Goal: Information Seeking & Learning: Learn about a topic

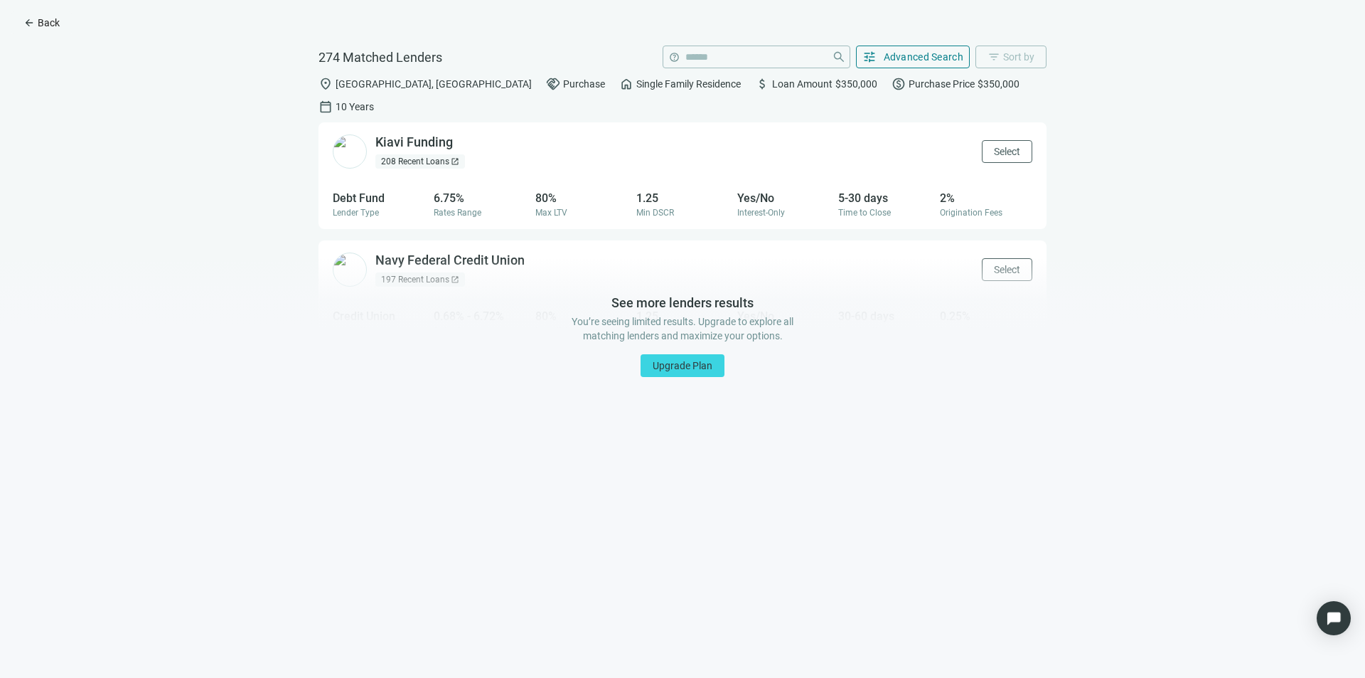
click at [37, 31] on button "arrow_back Back" at bounding box center [41, 22] width 60 height 23
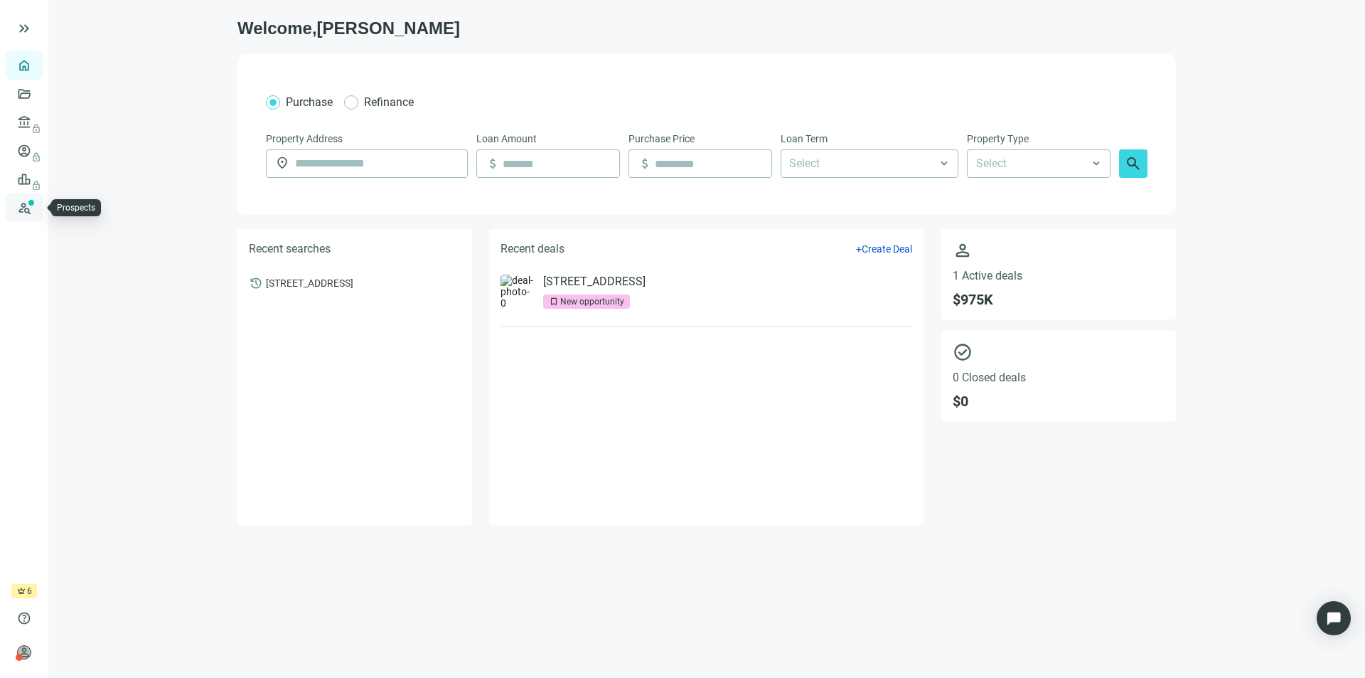
click at [36, 203] on link "Prospects New" at bounding box center [59, 207] width 46 height 28
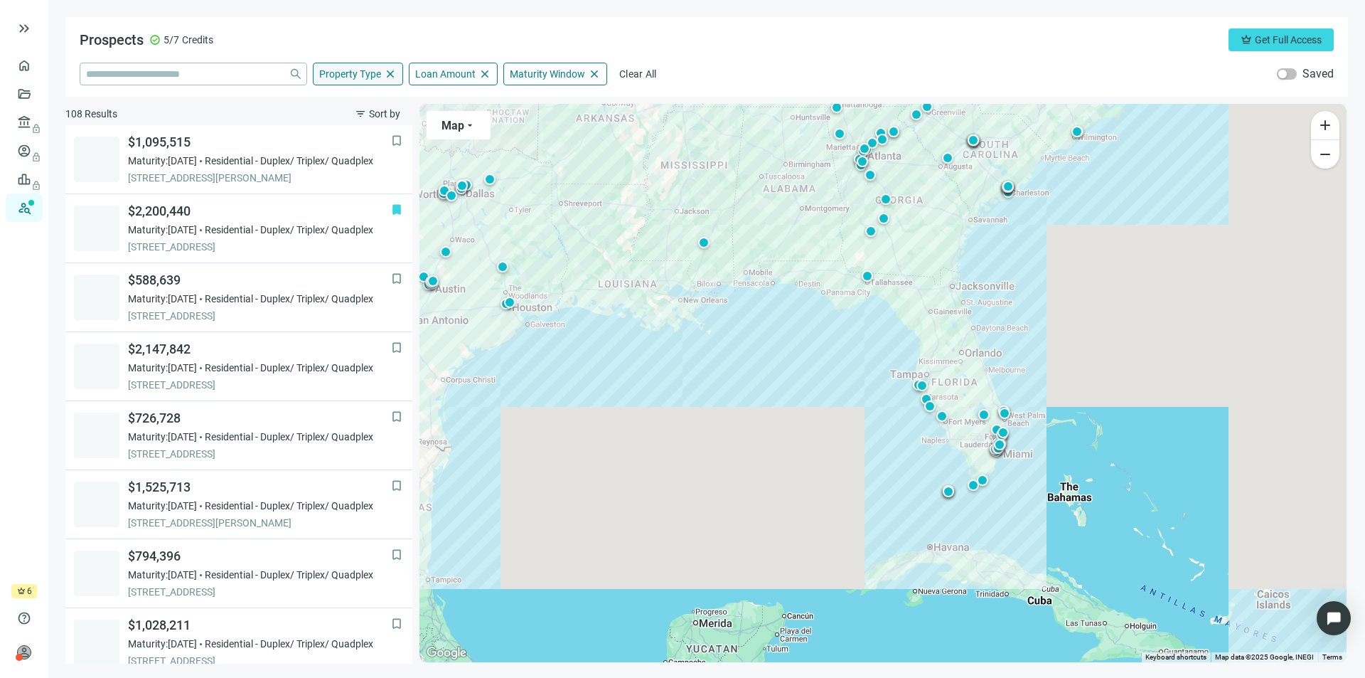
click at [361, 79] on span "Property Type" at bounding box center [350, 74] width 62 height 13
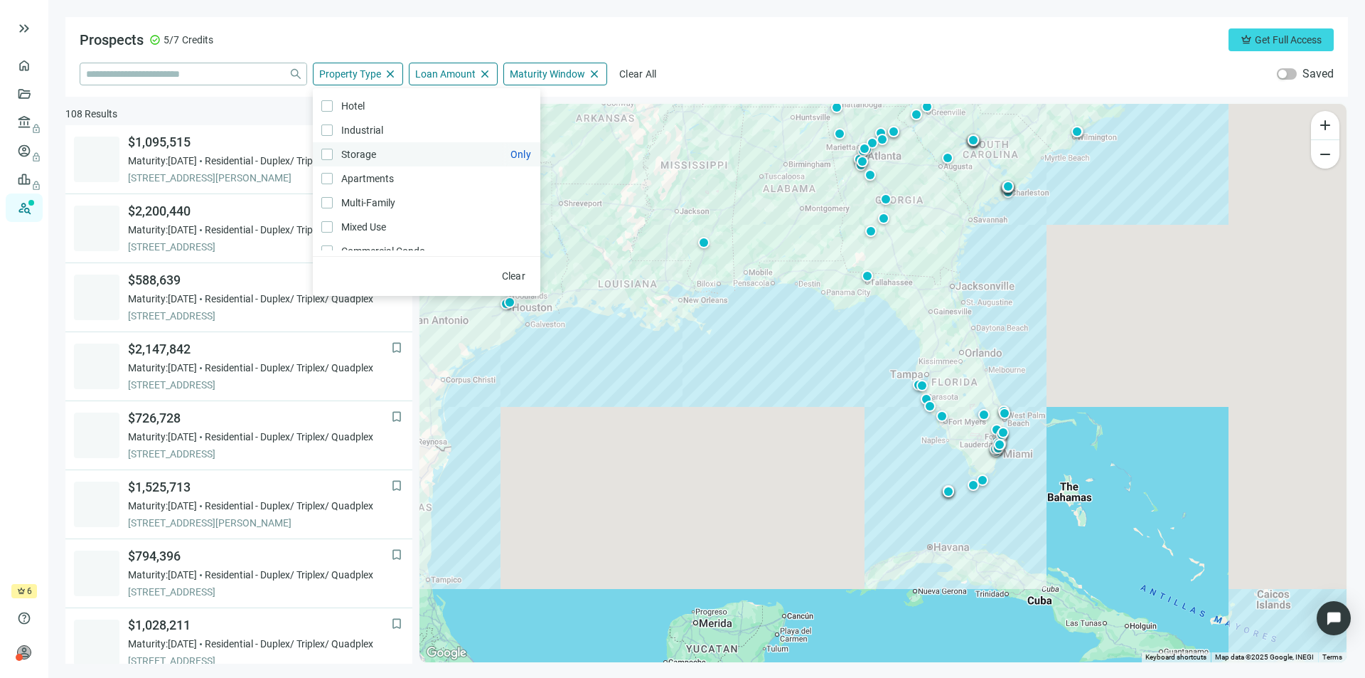
click at [342, 150] on span "Storage Only" at bounding box center [357, 154] width 49 height 16
click at [368, 146] on label "Storage Only" at bounding box center [427, 154] width 228 height 24
click at [400, 168] on span "Residential Condo Only" at bounding box center [380, 160] width 94 height 16
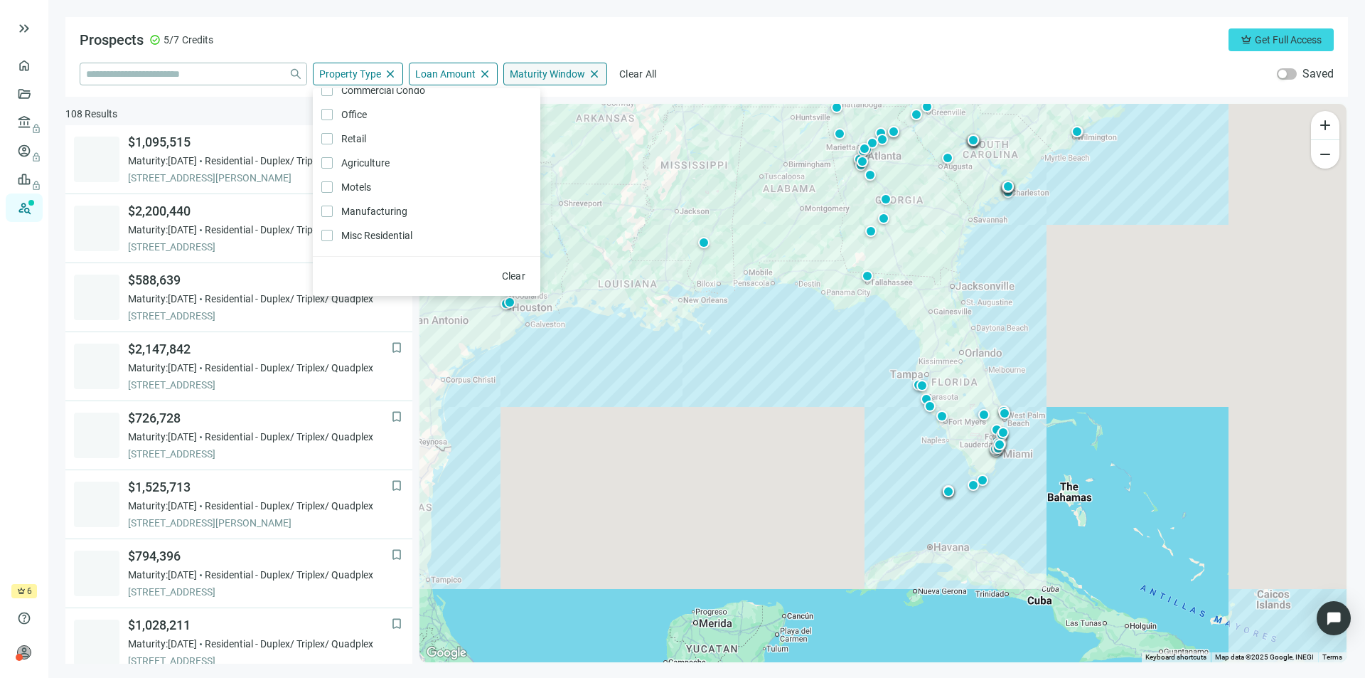
click at [533, 66] on div "Maturity Window close" at bounding box center [555, 74] width 104 height 23
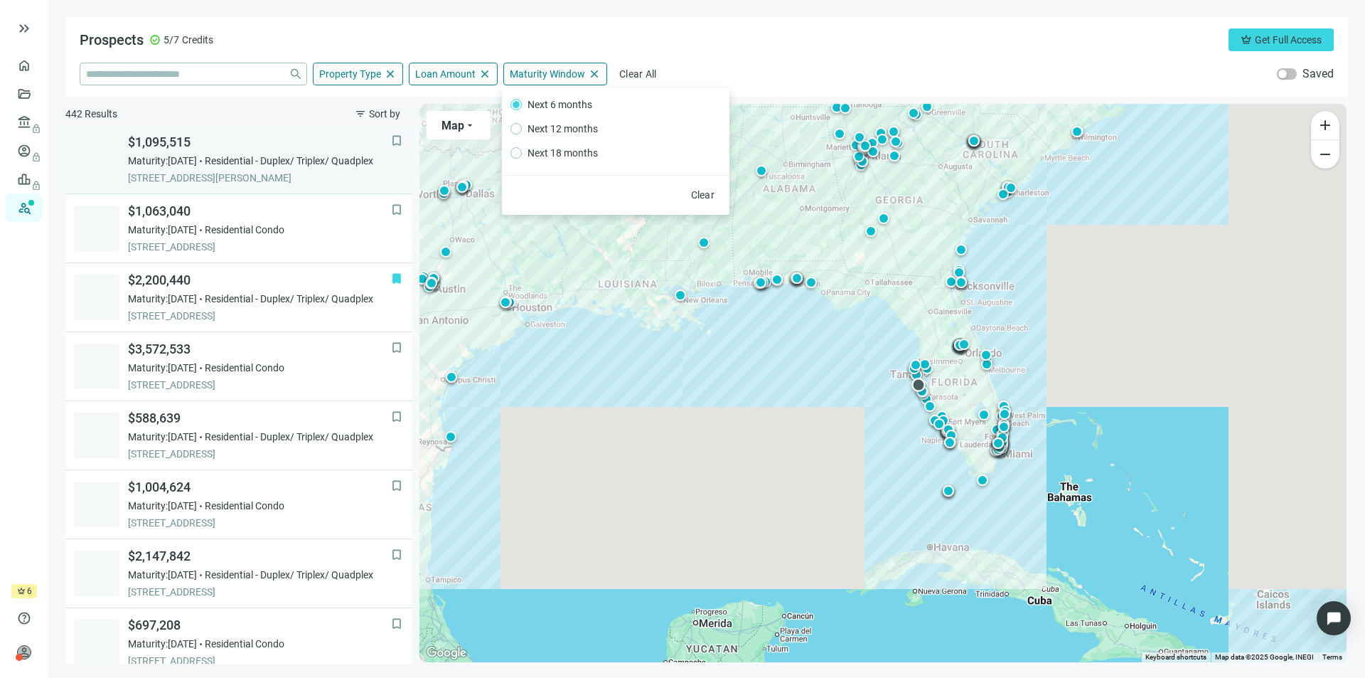
click at [295, 166] on span "Residential - Duplex/ Triplex/ Quadplex" at bounding box center [289, 161] width 168 height 14
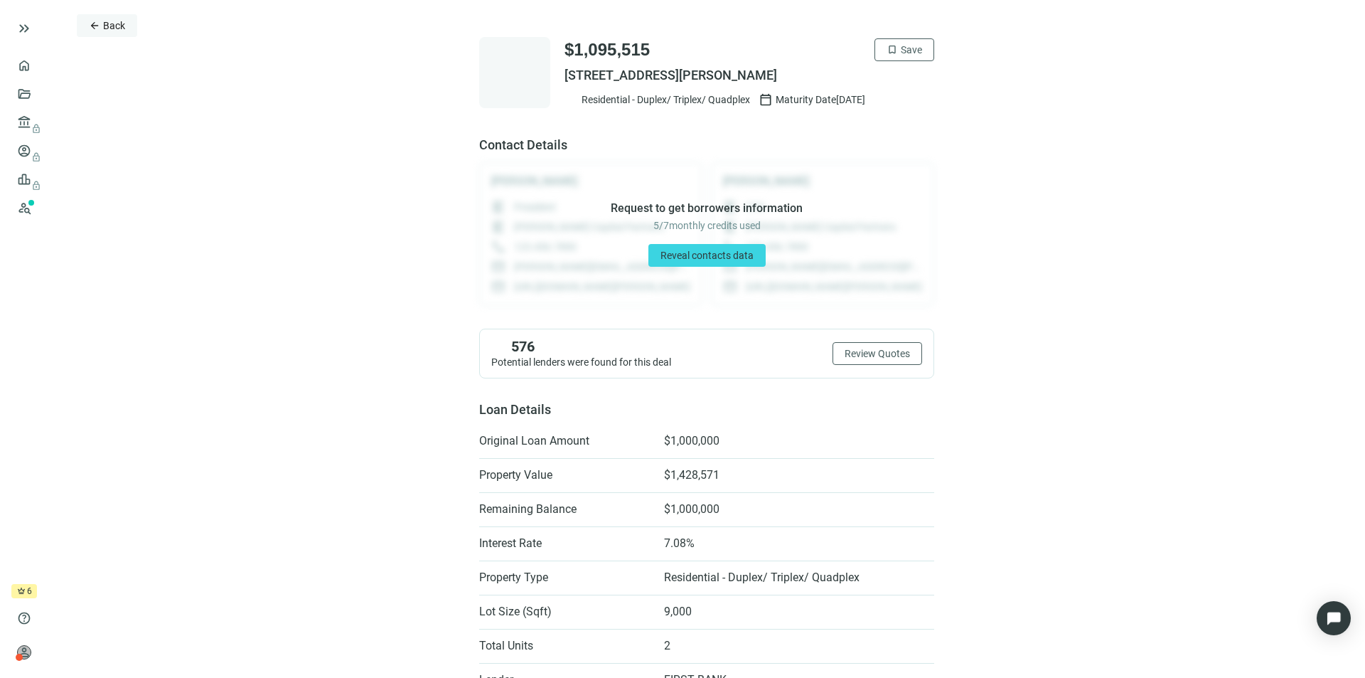
click at [94, 22] on span "arrow_back" at bounding box center [94, 25] width 11 height 11
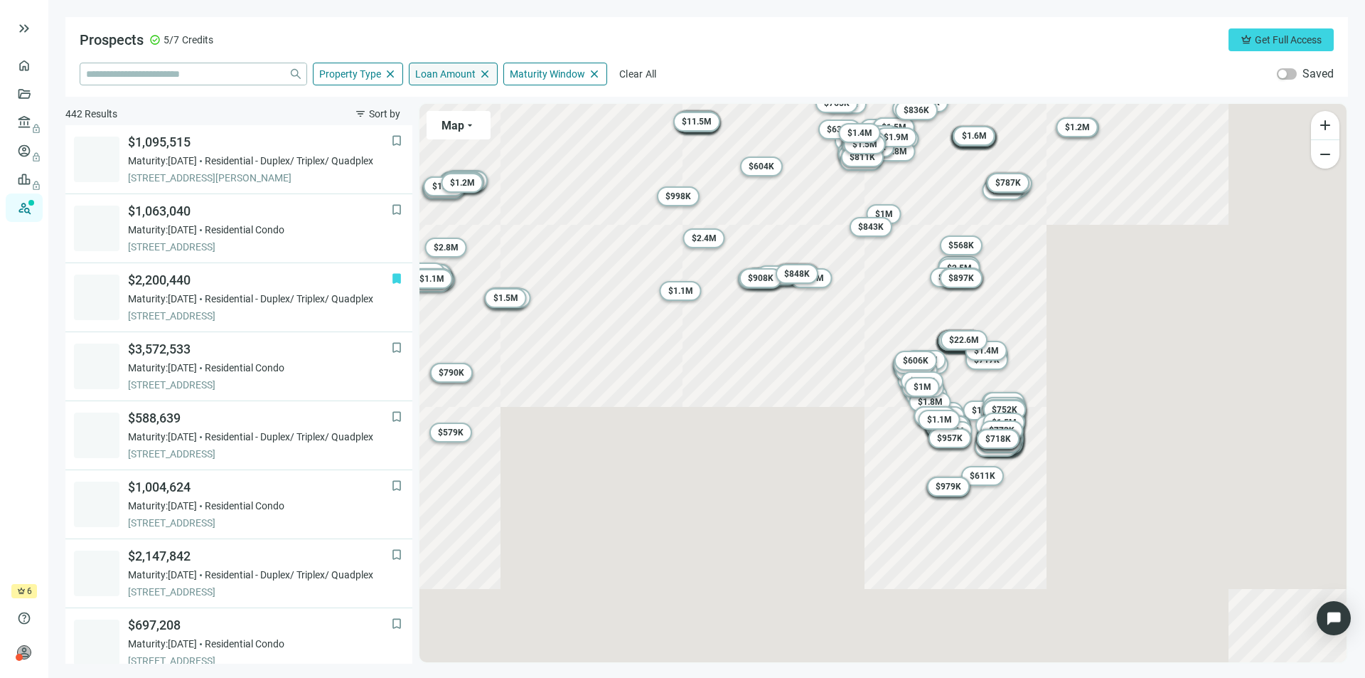
click at [446, 71] on span "Loan Amount" at bounding box center [445, 74] width 60 height 13
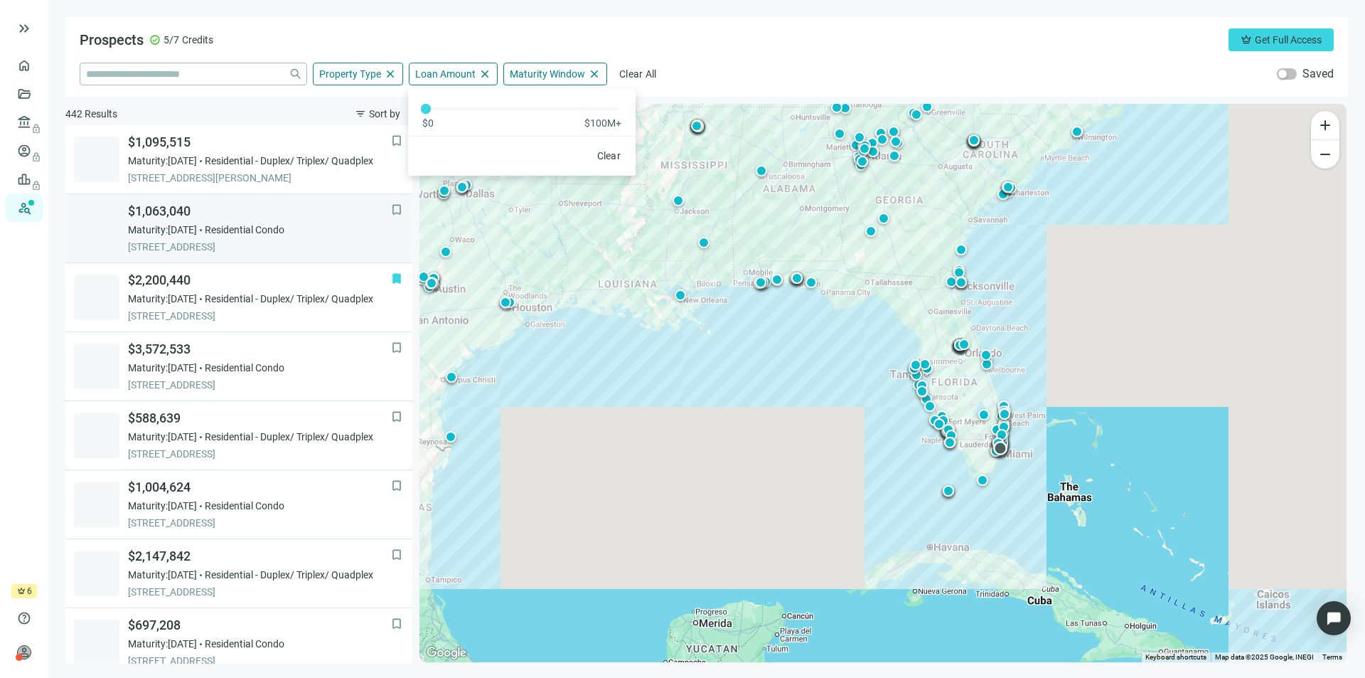
click at [197, 225] on span "Maturity: [DATE]" at bounding box center [162, 230] width 69 height 14
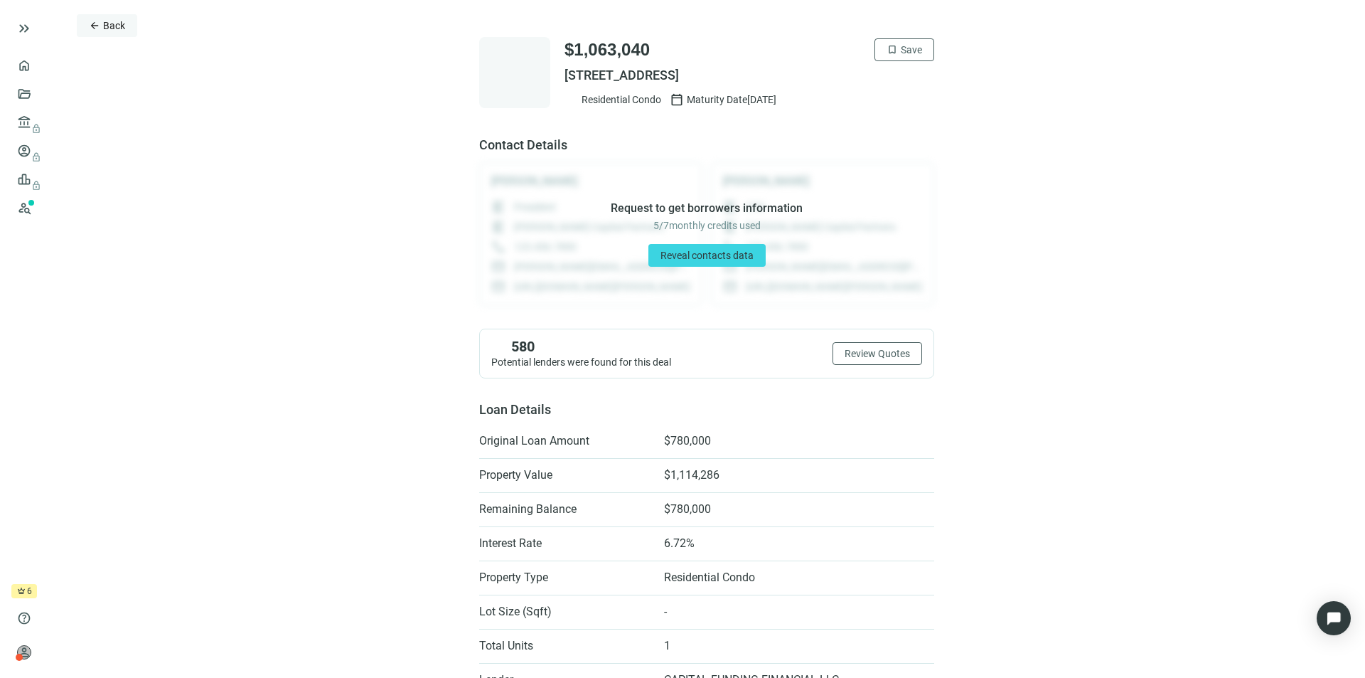
click at [110, 21] on span "Back" at bounding box center [114, 25] width 22 height 11
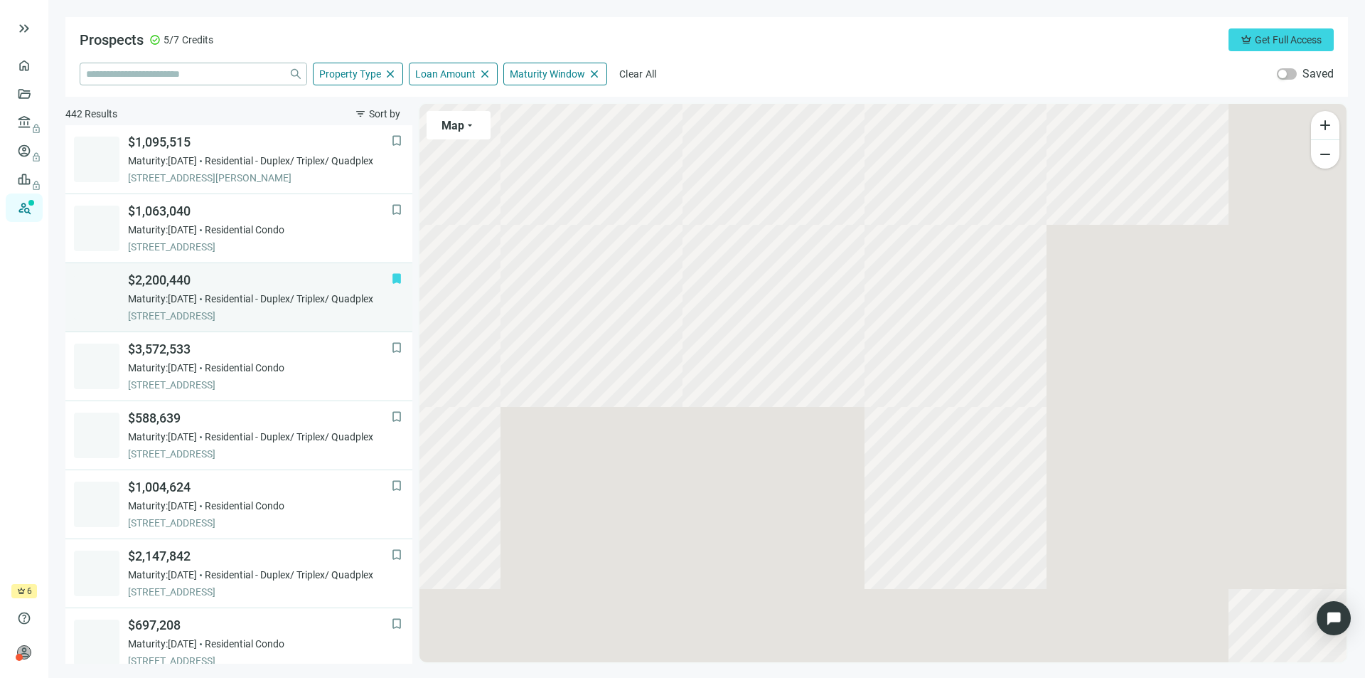
scroll to position [69, 0]
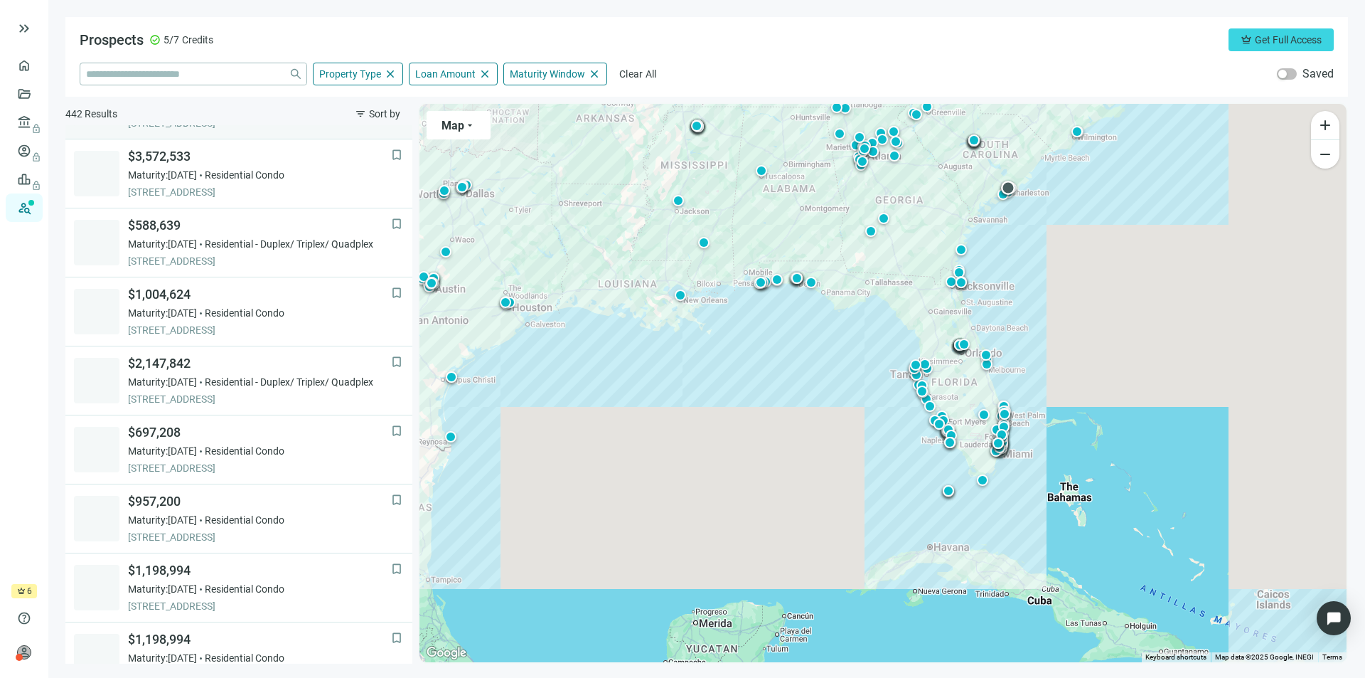
scroll to position [211, 0]
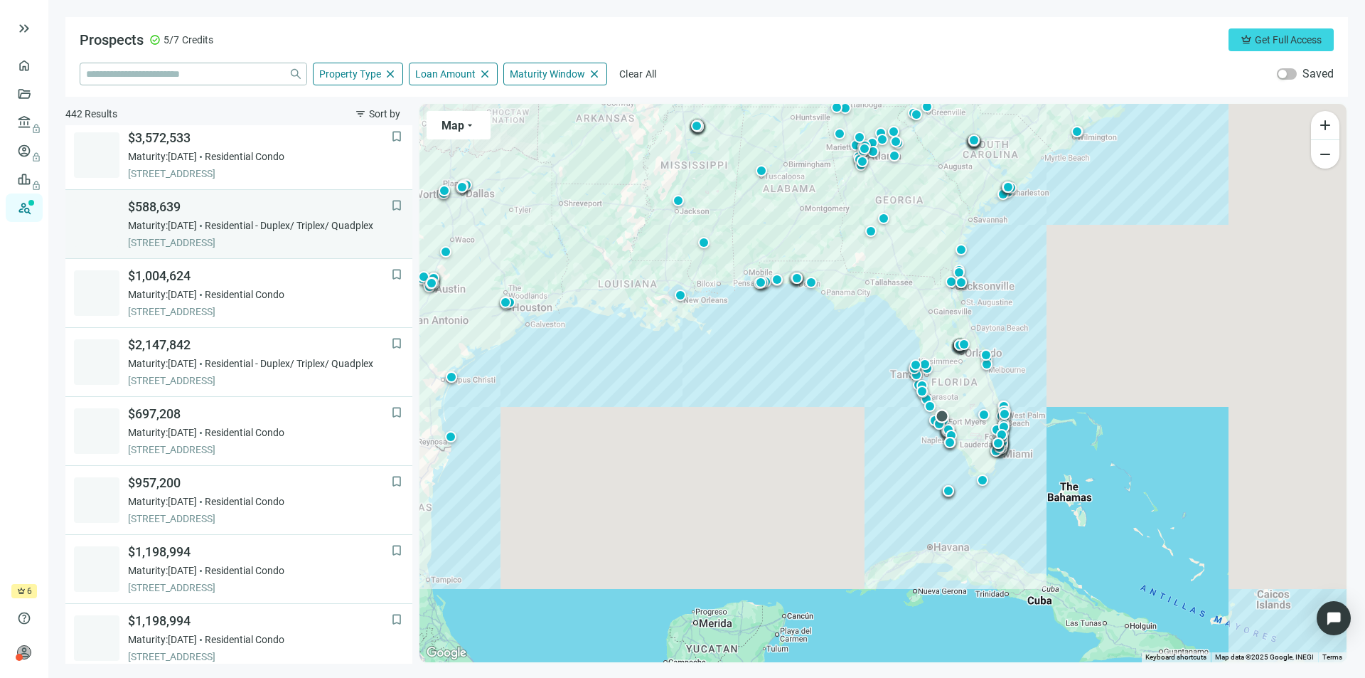
click at [280, 237] on span "[STREET_ADDRESS]" at bounding box center [259, 242] width 263 height 14
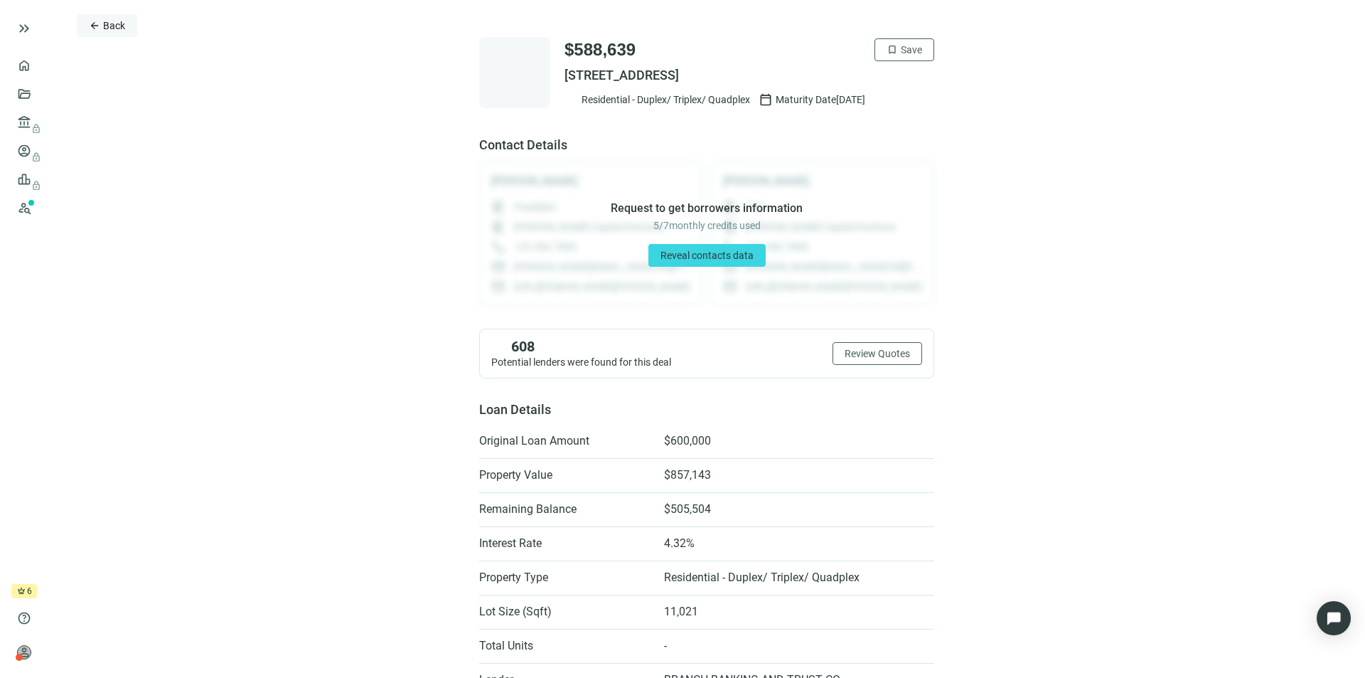
click at [99, 31] on span "arrow_back" at bounding box center [94, 25] width 11 height 11
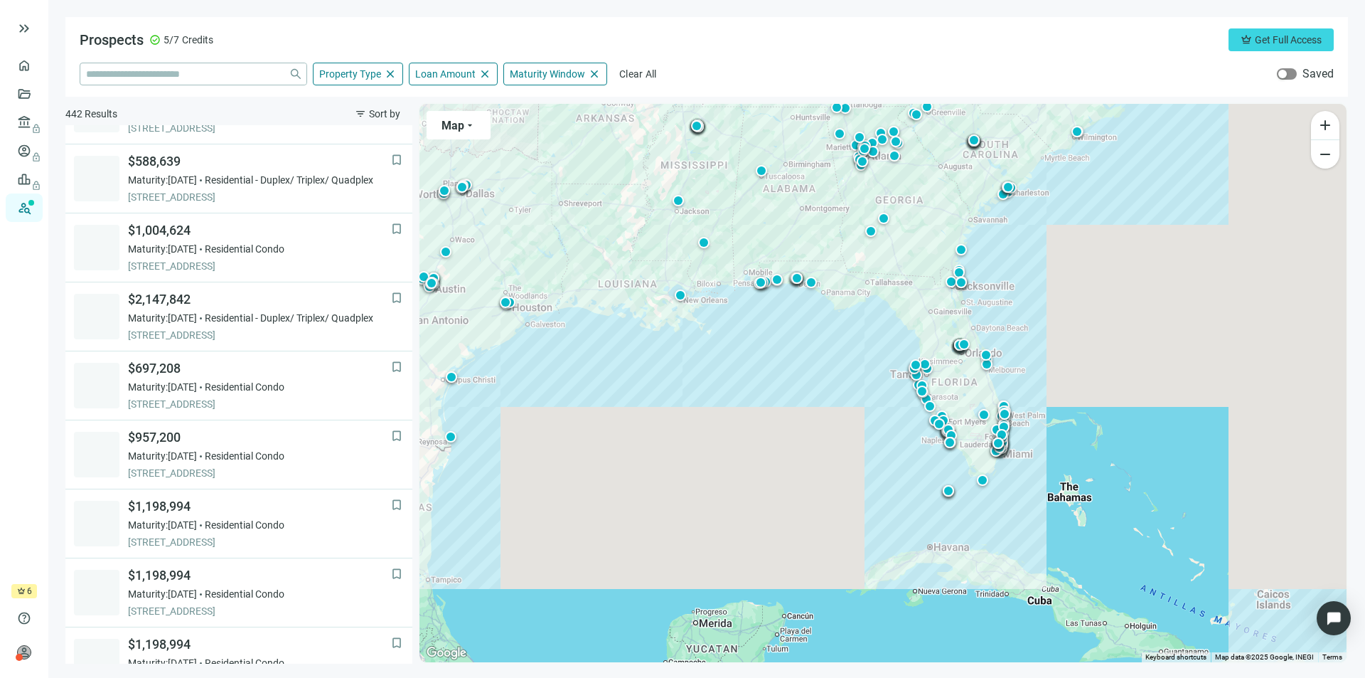
scroll to position [276, 0]
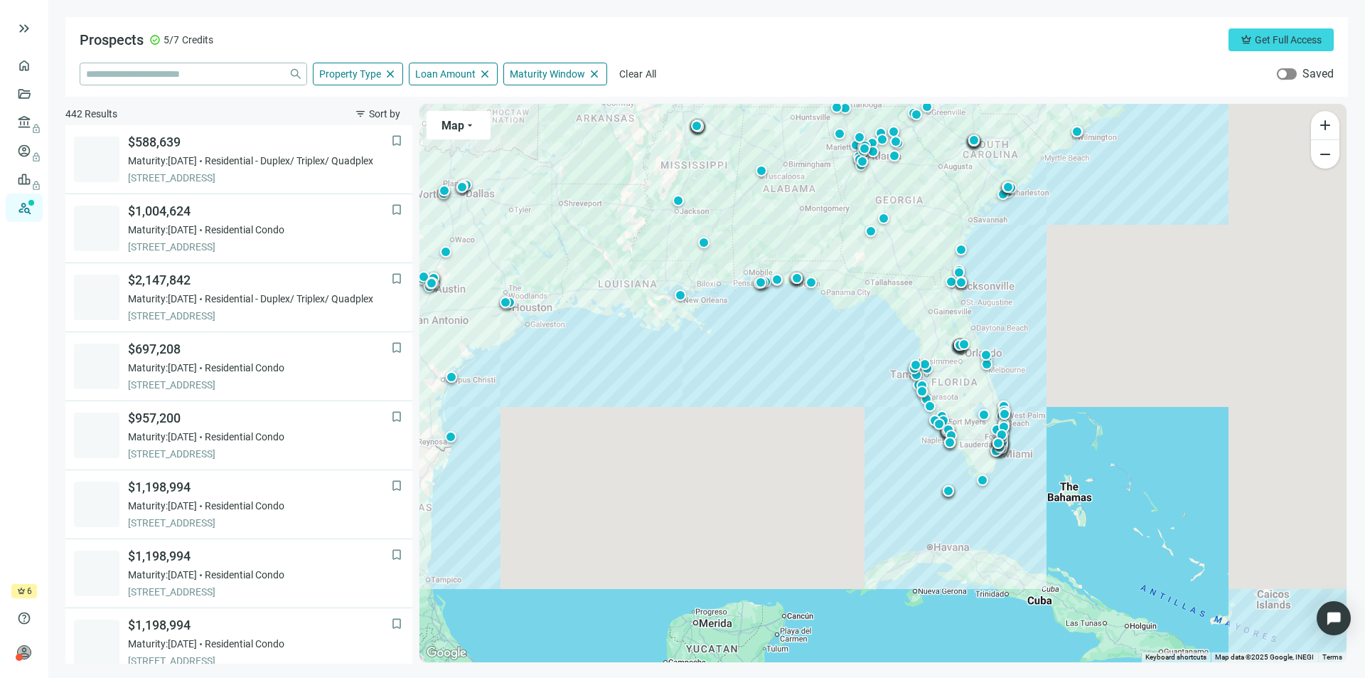
click at [1284, 73] on div "button" at bounding box center [1282, 74] width 9 height 9
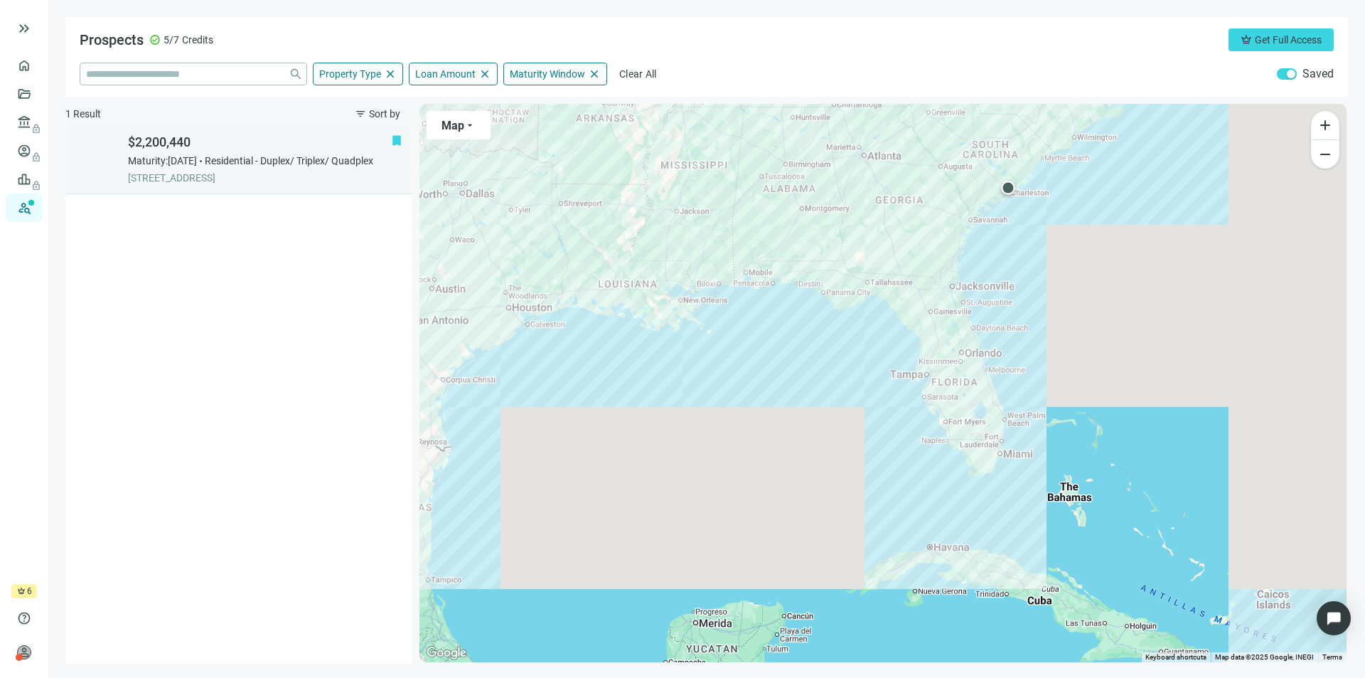
click at [311, 150] on span "$2,200,440" at bounding box center [259, 142] width 263 height 17
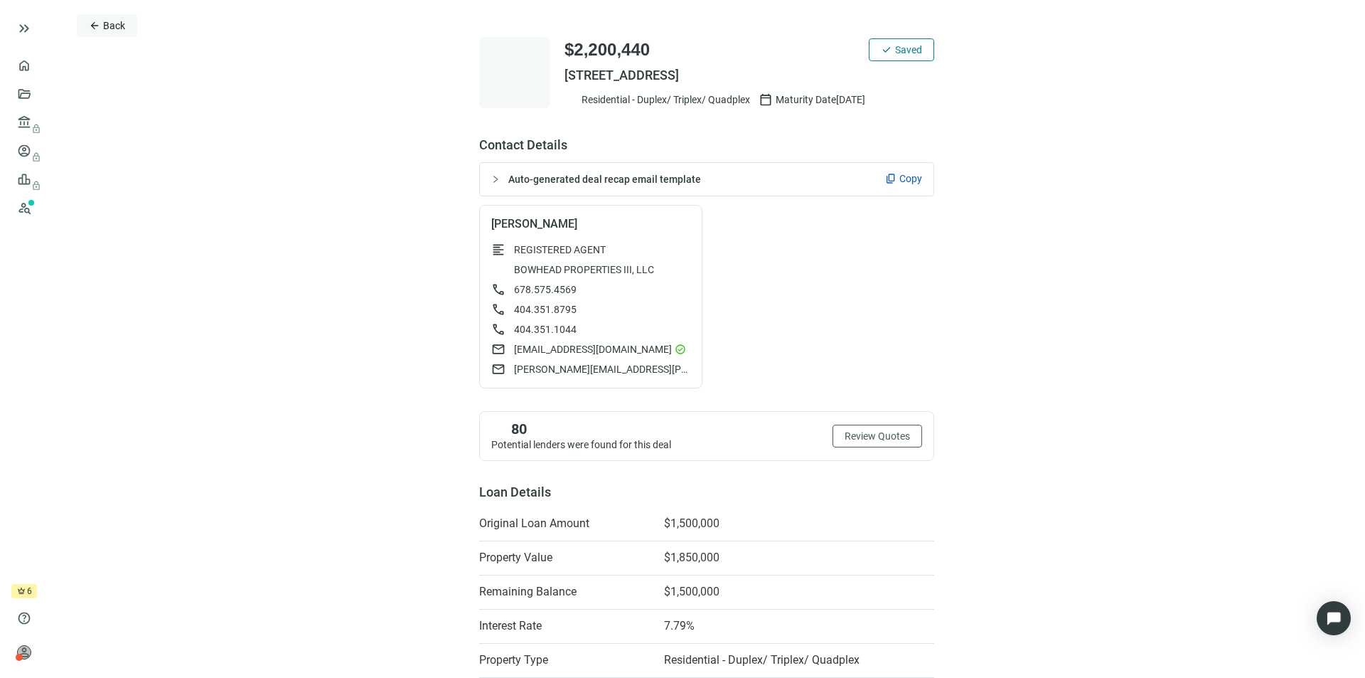
click at [102, 18] on button "arrow_back Back" at bounding box center [107, 25] width 60 height 23
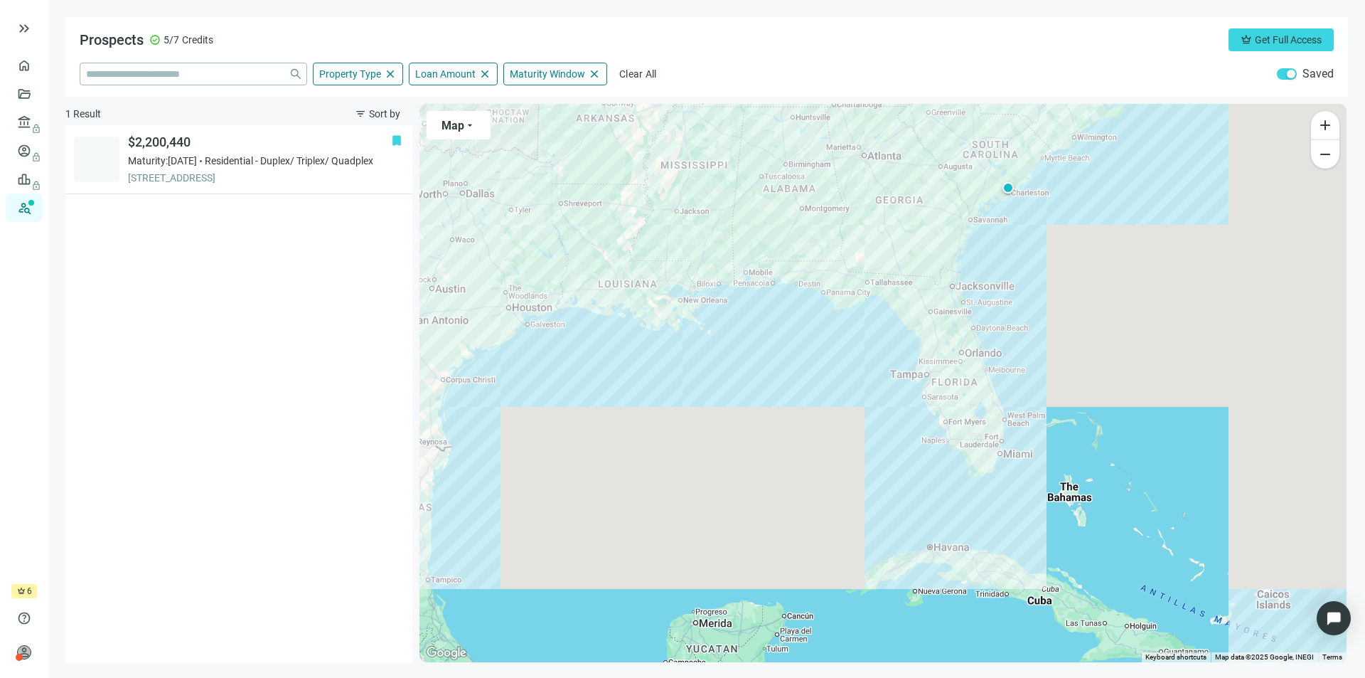
click at [1292, 75] on div "button" at bounding box center [1291, 74] width 9 height 9
